Goal: Task Accomplishment & Management: Manage account settings

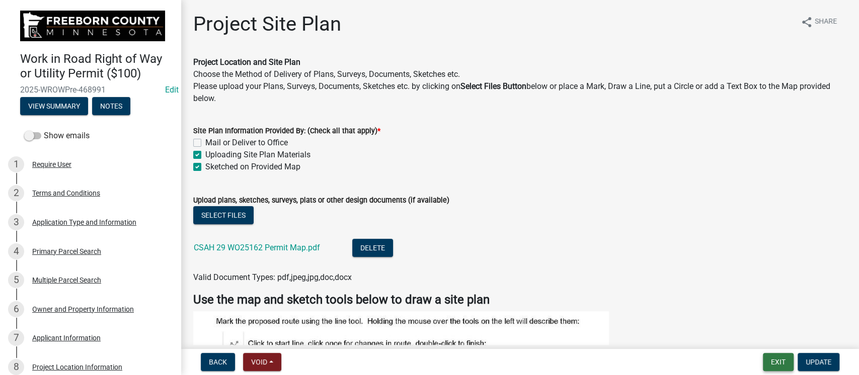
click at [780, 360] on button "Exit" at bounding box center [778, 362] width 31 height 18
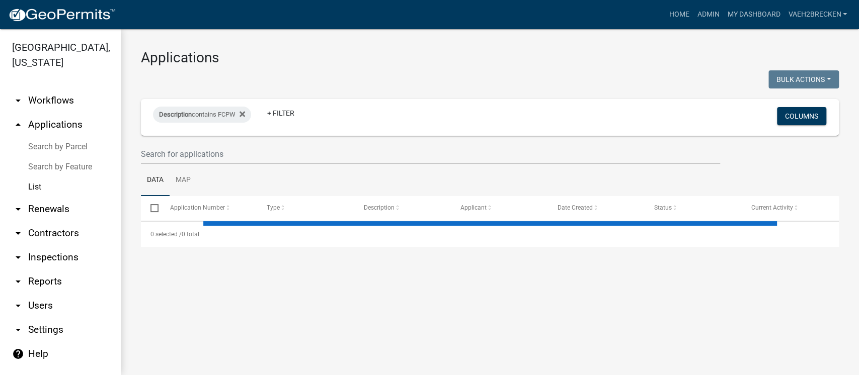
select select "3: 100"
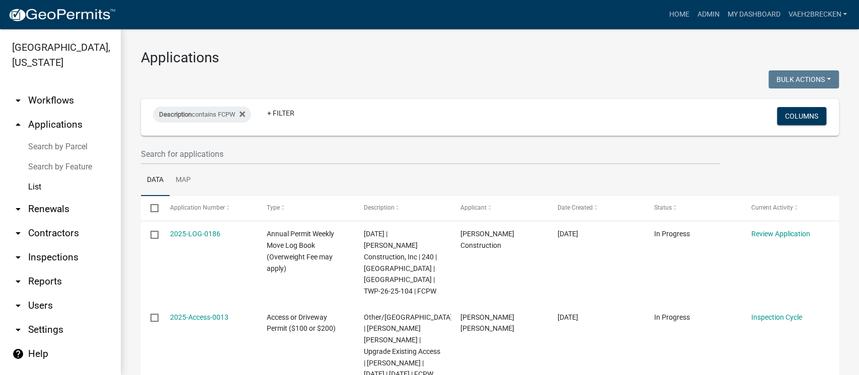
click at [37, 184] on link "List" at bounding box center [60, 187] width 121 height 20
click at [615, 70] on div "Bulk Actions Void Expire Lock Withdraw" at bounding box center [668, 80] width 357 height 21
click at [559, 72] on div "Bulk Actions Void Expire Lock Withdraw" at bounding box center [668, 80] width 357 height 21
click at [31, 186] on link "List" at bounding box center [60, 187] width 121 height 20
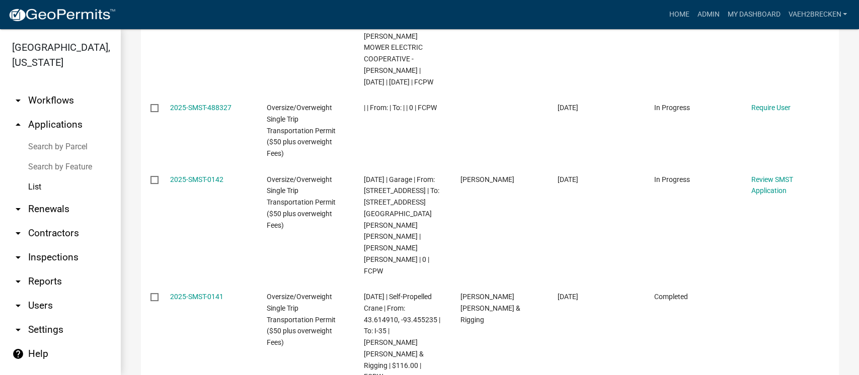
scroll to position [1185, 0]
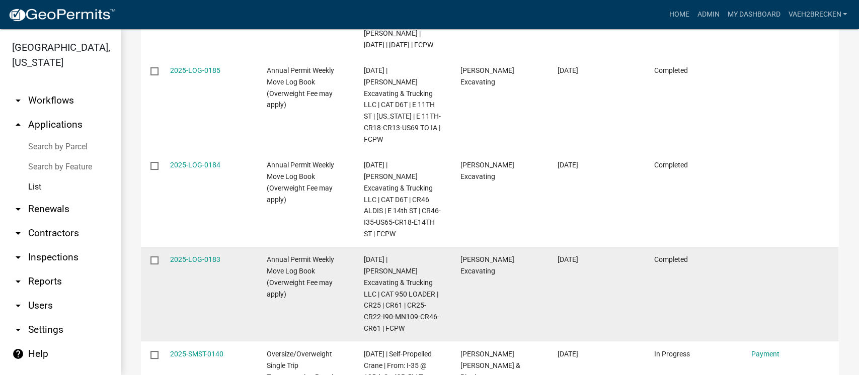
click at [779, 247] on datatable-body-cell at bounding box center [789, 294] width 97 height 95
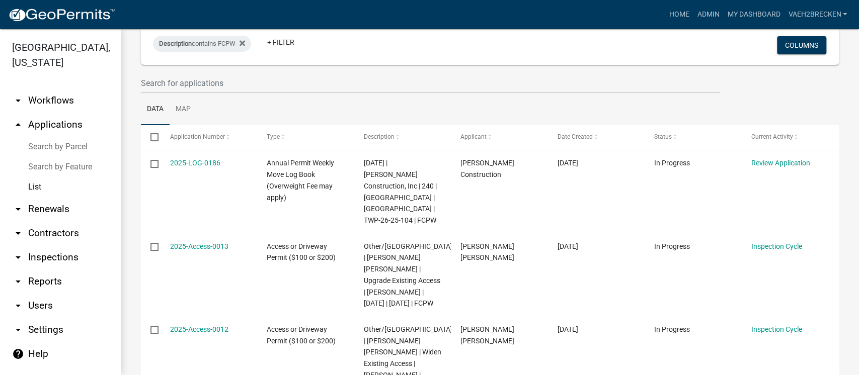
scroll to position [0, 0]
